Goal: Information Seeking & Learning: Learn about a topic

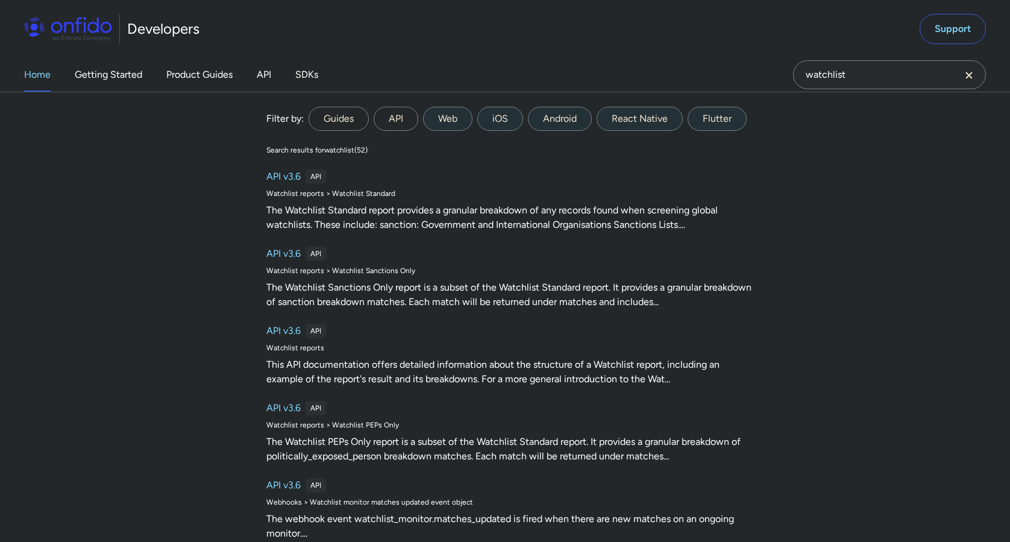
type input "watchlist"
click at [345, 113] on label "Guides" at bounding box center [338, 119] width 60 height 24
click at [0, 0] on input "Guides" at bounding box center [0, 0] width 0 height 0
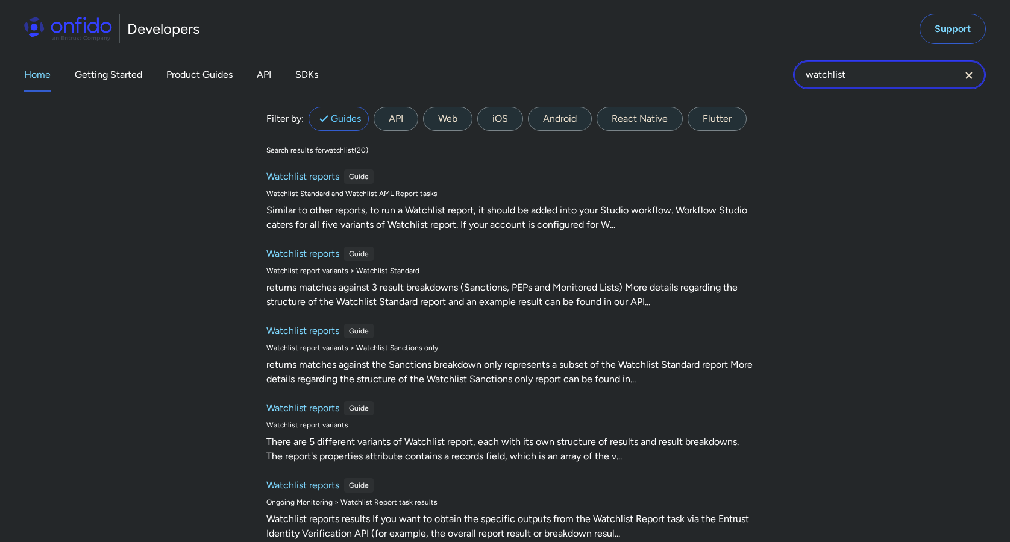
click at [877, 75] on input "watchlist" at bounding box center [889, 74] width 193 height 29
click at [330, 114] on icon at bounding box center [323, 118] width 14 height 14
click at [0, 0] on input "Guides" at bounding box center [0, 0] width 0 height 0
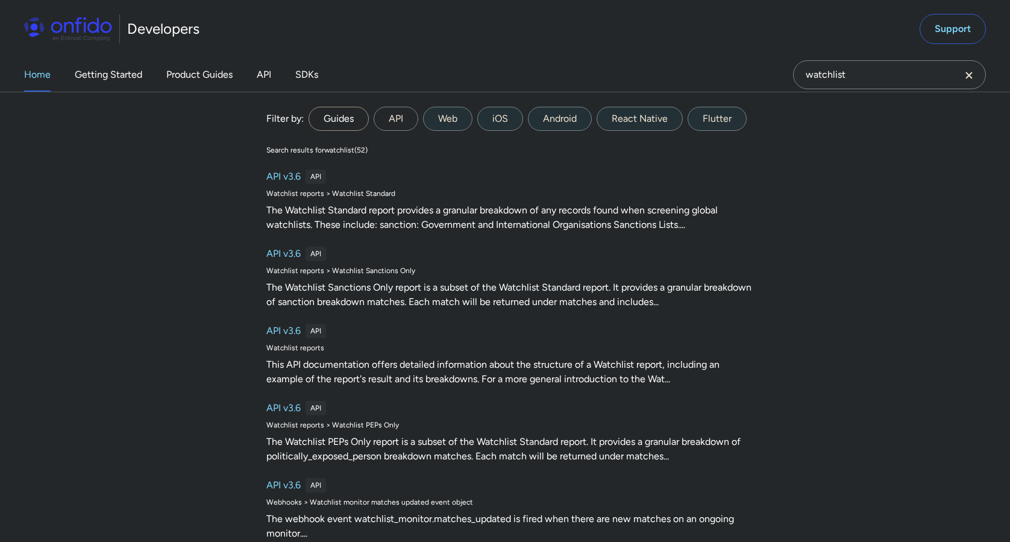
click at [341, 121] on label "Guides" at bounding box center [338, 119] width 60 height 24
click at [0, 0] on input "Guides" at bounding box center [0, 0] width 0 height 0
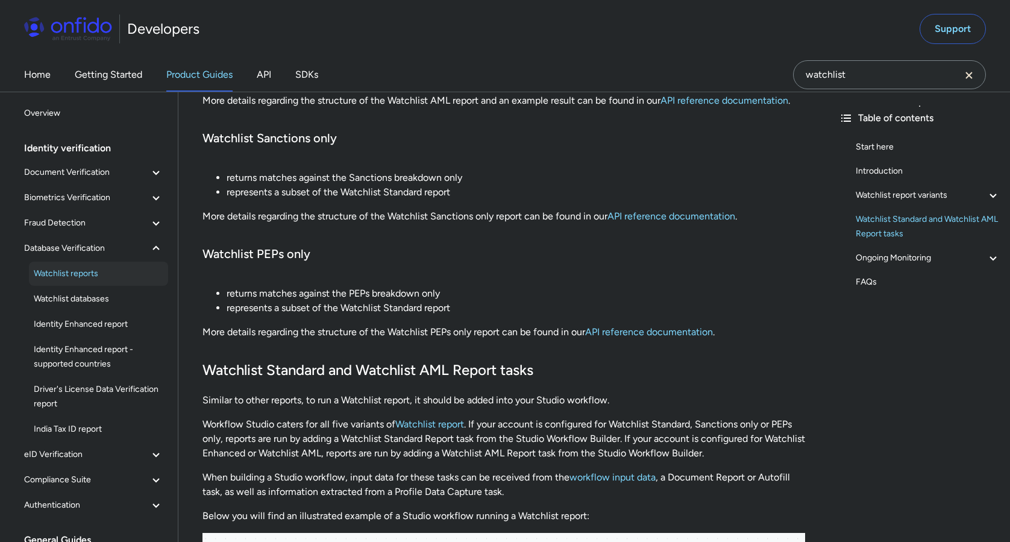
scroll to position [731, 0]
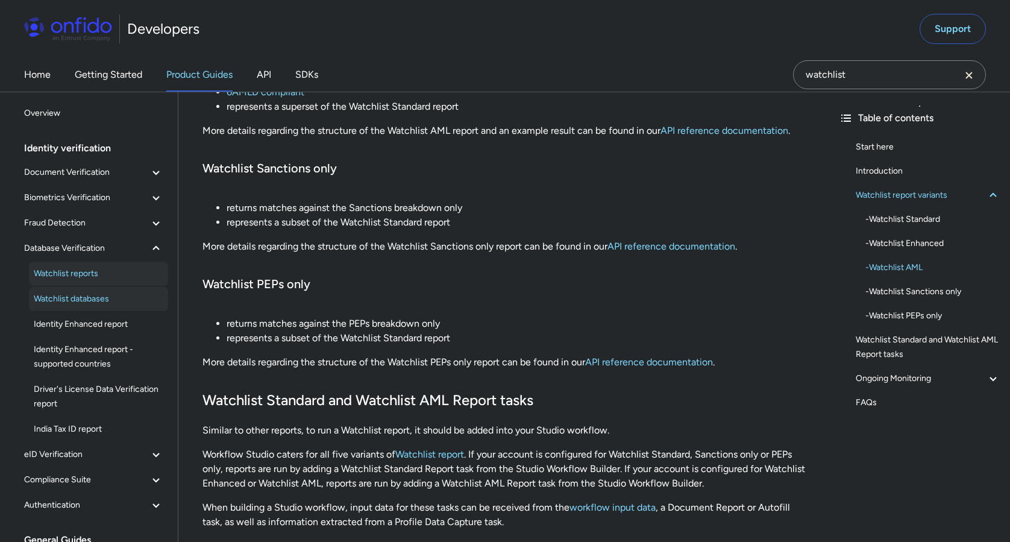
click at [108, 297] on span "Watchlist databases" at bounding box center [99, 299] width 130 height 14
